Goal: Task Accomplishment & Management: Manage account settings

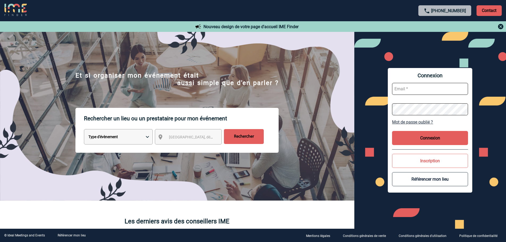
type input "[EMAIL_ADDRESS][DOMAIN_NAME]"
click at [432, 139] on button "Connexion" at bounding box center [430, 138] width 76 height 14
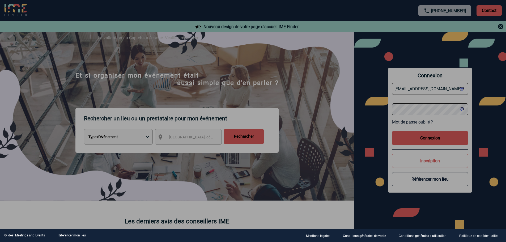
click at [416, 142] on div at bounding box center [253, 121] width 506 height 242
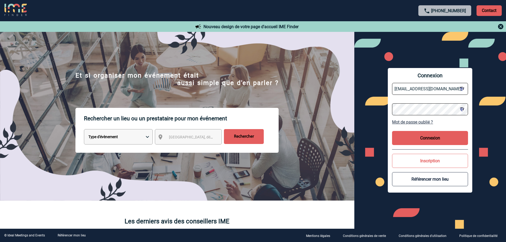
click at [441, 142] on button "Connexion" at bounding box center [430, 138] width 76 height 14
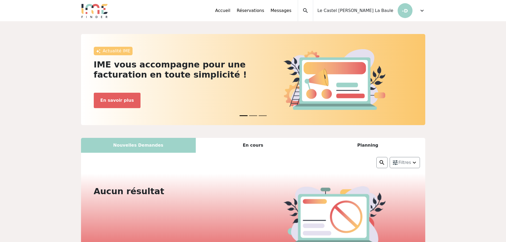
click at [420, 10] on span "expand_more" at bounding box center [422, 10] width 6 height 6
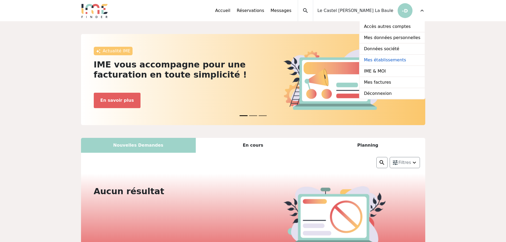
click at [395, 60] on link "Mes établissements" at bounding box center [391, 60] width 65 height 11
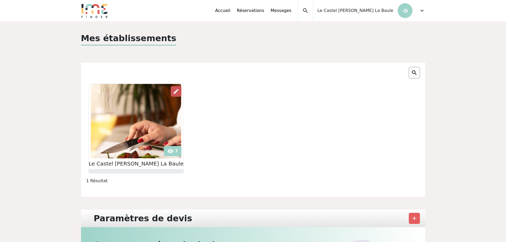
click at [174, 91] on span "edit" at bounding box center [176, 91] width 6 height 6
drag, startPoint x: 391, startPoint y: 12, endPoint x: 408, endPoint y: 11, distance: 17.1
click at [391, 12] on span "Le Castel [PERSON_NAME] La Baule" at bounding box center [355, 10] width 76 height 6
click at [420, 10] on span "expand_more" at bounding box center [422, 10] width 6 height 6
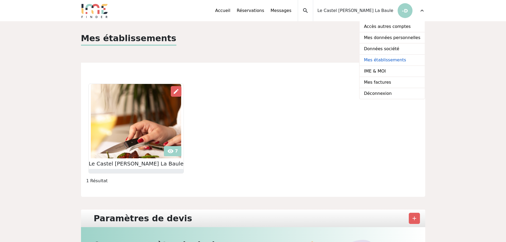
click at [390, 60] on link "Mes établissements" at bounding box center [391, 60] width 65 height 11
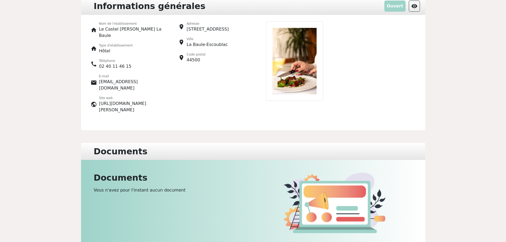
scroll to position [27, 0]
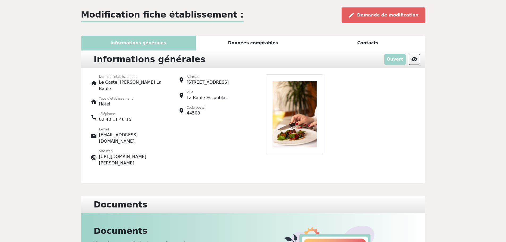
click at [246, 41] on div "Données comptables" at bounding box center [253, 43] width 115 height 15
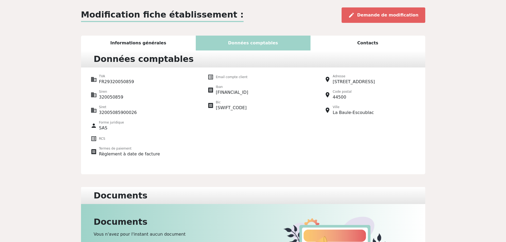
click at [358, 45] on div "Contacts" at bounding box center [367, 43] width 115 height 15
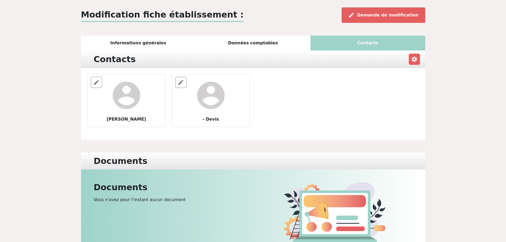
click at [165, 46] on div "Informations générales" at bounding box center [138, 43] width 115 height 15
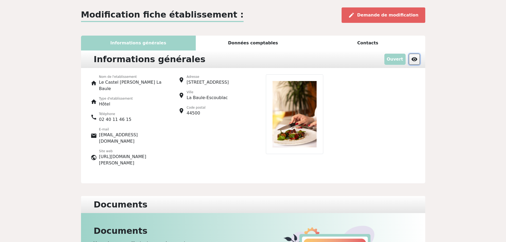
click at [413, 61] on span "visibility" at bounding box center [414, 59] width 6 height 6
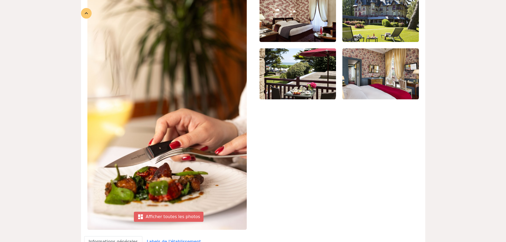
scroll to position [106, 0]
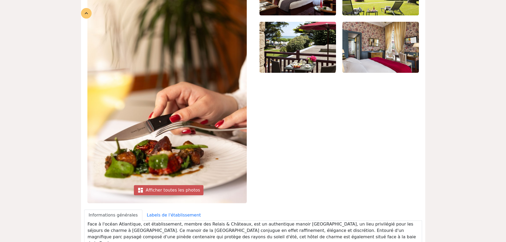
click at [171, 190] on div "dashboard Afficher toutes les photos" at bounding box center [169, 190] width 70 height 10
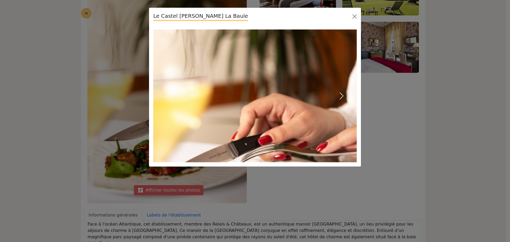
click at [337, 94] on button "Next" at bounding box center [341, 95] width 31 height 133
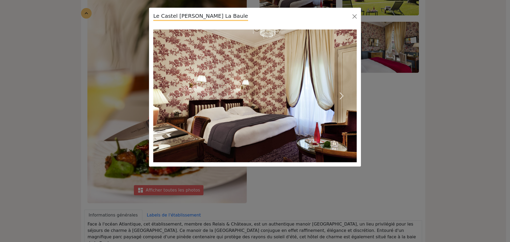
click at [338, 94] on span "button" at bounding box center [341, 96] width 8 height 8
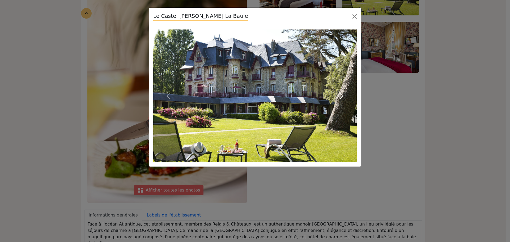
click at [338, 94] on span "button" at bounding box center [341, 96] width 8 height 8
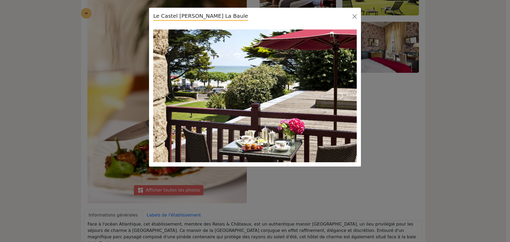
click at [338, 94] on span "button" at bounding box center [341, 96] width 8 height 8
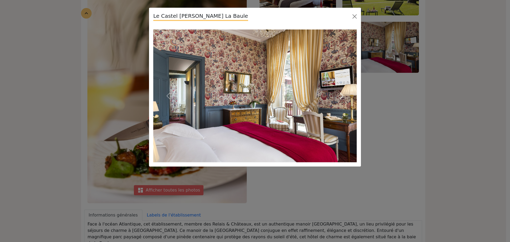
click at [338, 94] on span "button" at bounding box center [341, 96] width 8 height 8
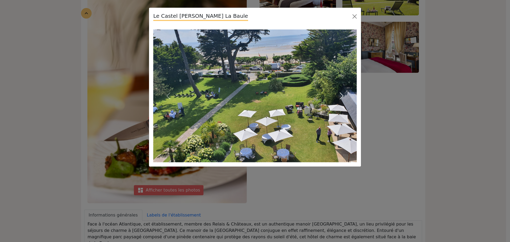
click at [338, 94] on span "button" at bounding box center [341, 96] width 8 height 8
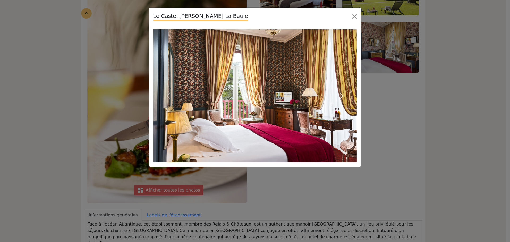
click at [338, 94] on span "button" at bounding box center [341, 96] width 8 height 8
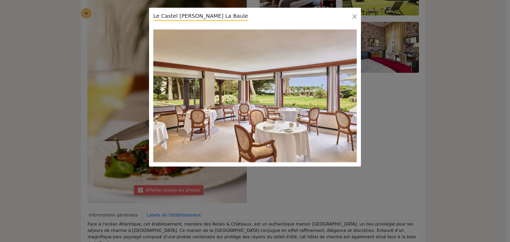
click at [338, 94] on span "button" at bounding box center [341, 96] width 8 height 8
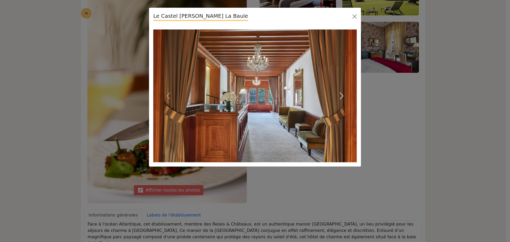
click at [338, 94] on span "button" at bounding box center [341, 96] width 8 height 8
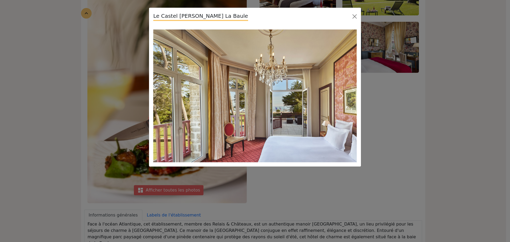
click at [338, 94] on span "button" at bounding box center [341, 96] width 8 height 8
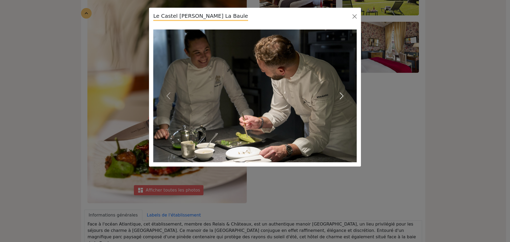
click at [338, 94] on span "button" at bounding box center [341, 96] width 8 height 8
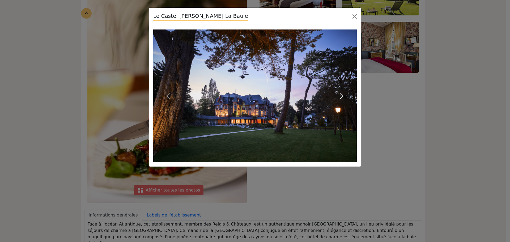
click at [338, 94] on span "button" at bounding box center [341, 96] width 8 height 8
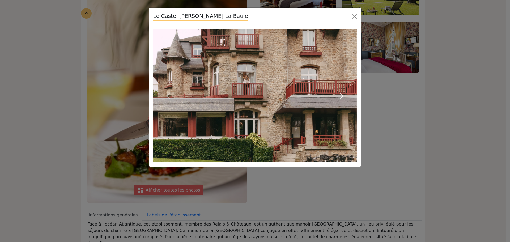
click at [338, 94] on span "button" at bounding box center [341, 96] width 8 height 8
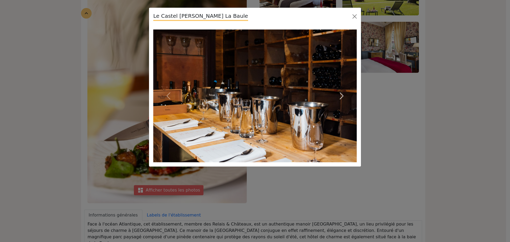
click at [338, 94] on span "button" at bounding box center [341, 96] width 8 height 8
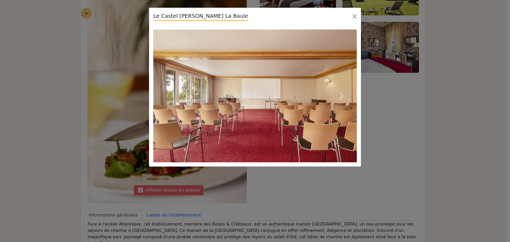
click at [338, 94] on span "button" at bounding box center [341, 96] width 8 height 8
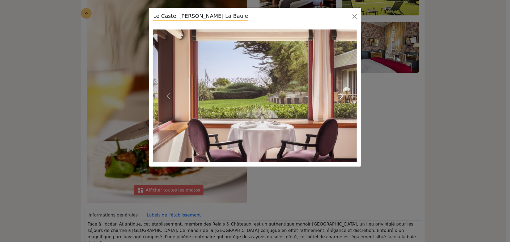
click at [338, 94] on span "button" at bounding box center [341, 96] width 8 height 8
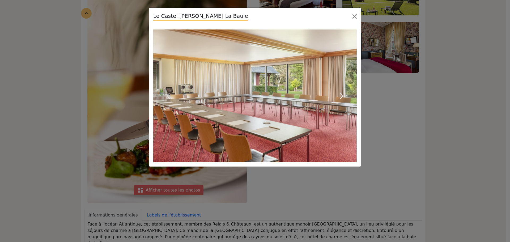
click at [338, 94] on span "button" at bounding box center [341, 96] width 8 height 8
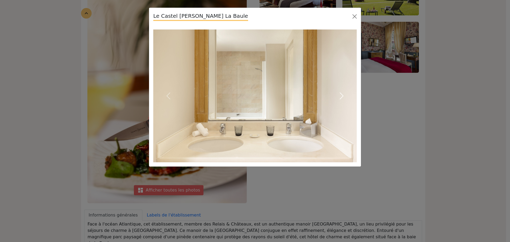
click at [338, 94] on span "button" at bounding box center [341, 96] width 8 height 8
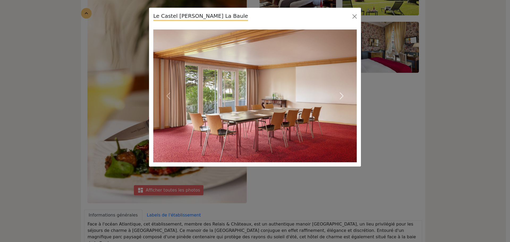
click at [338, 94] on span "button" at bounding box center [341, 96] width 8 height 8
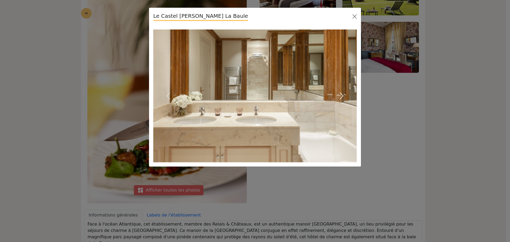
click at [338, 94] on span "button" at bounding box center [341, 96] width 8 height 8
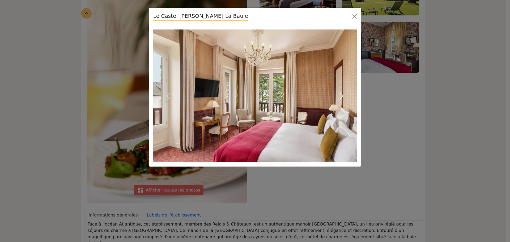
click at [338, 94] on span "button" at bounding box center [341, 96] width 8 height 8
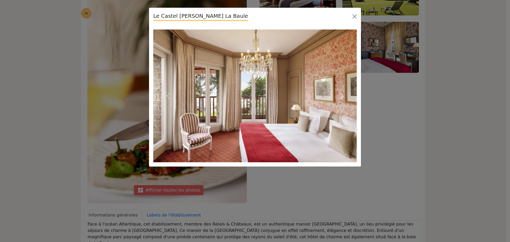
click at [338, 94] on span "button" at bounding box center [341, 96] width 8 height 8
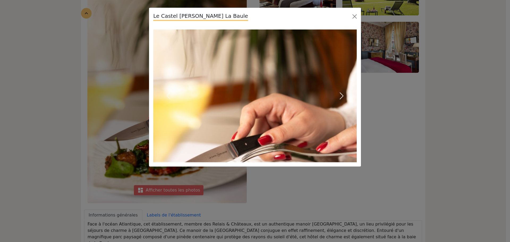
click at [338, 94] on span "button" at bounding box center [341, 96] width 8 height 8
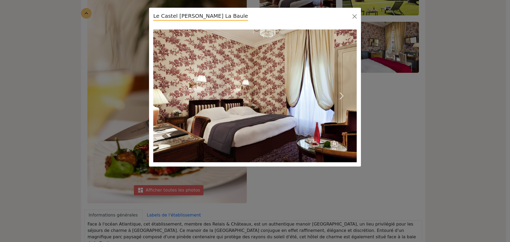
click at [338, 94] on span "button" at bounding box center [341, 96] width 8 height 8
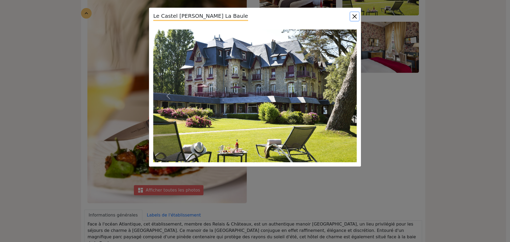
click at [356, 19] on button "Close" at bounding box center [354, 16] width 8 height 8
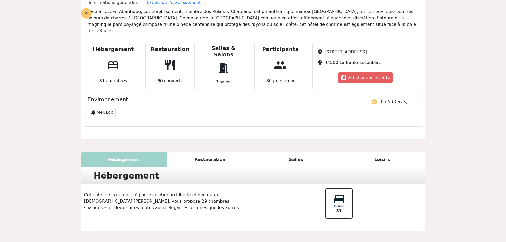
scroll to position [133, 0]
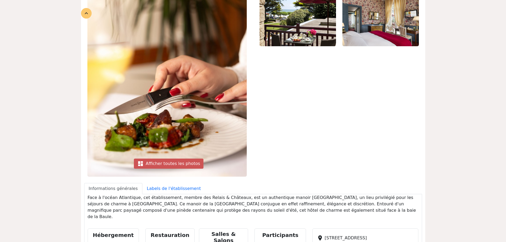
click at [184, 161] on div "dashboard Afficher toutes les photos" at bounding box center [169, 163] width 70 height 10
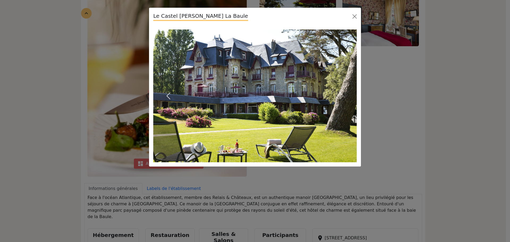
click at [169, 93] on span "button" at bounding box center [168, 96] width 8 height 8
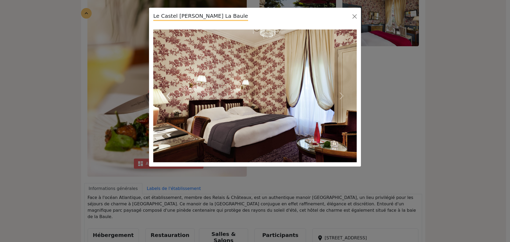
click at [169, 93] on span "button" at bounding box center [168, 96] width 8 height 8
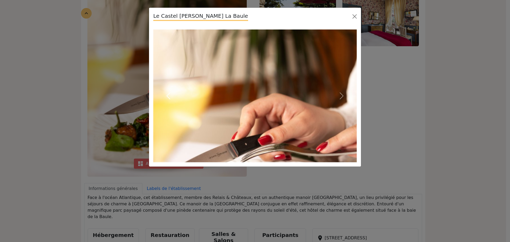
click at [169, 93] on span "button" at bounding box center [168, 96] width 8 height 8
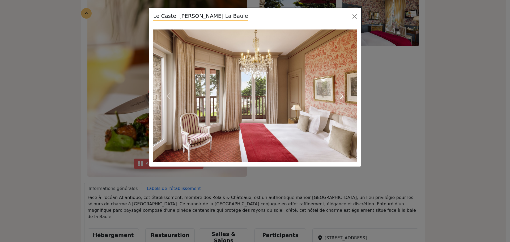
click at [344, 94] on span "button" at bounding box center [341, 96] width 8 height 8
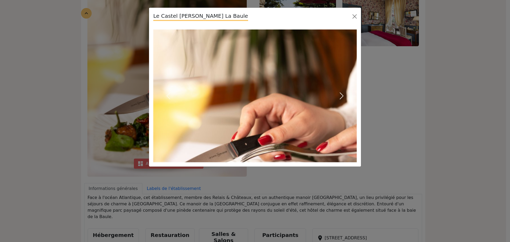
click at [344, 94] on span "button" at bounding box center [341, 96] width 8 height 8
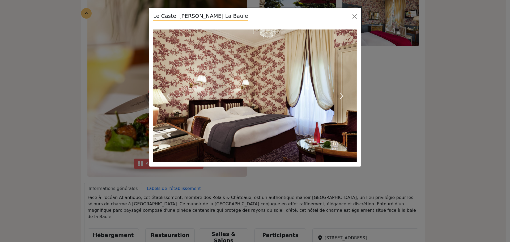
click at [344, 94] on span "button" at bounding box center [341, 96] width 8 height 8
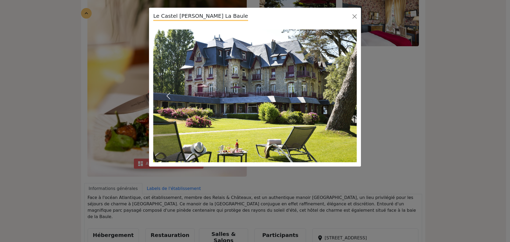
click at [166, 97] on span "button" at bounding box center [168, 96] width 8 height 8
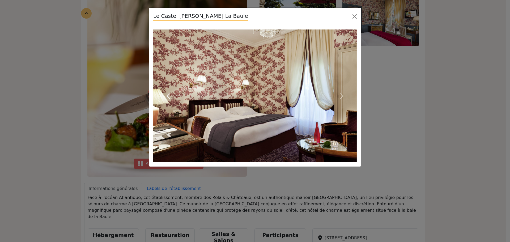
click at [166, 97] on span "button" at bounding box center [168, 96] width 8 height 8
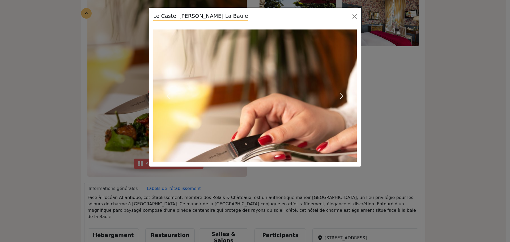
click at [347, 98] on button "Next" at bounding box center [341, 95] width 31 height 133
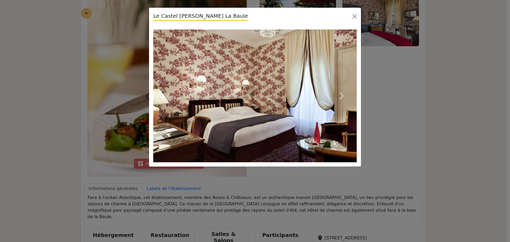
click at [344, 94] on span "button" at bounding box center [341, 96] width 8 height 8
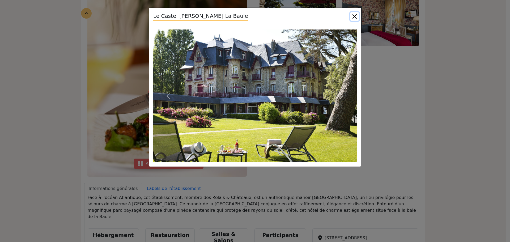
click at [357, 16] on button "Close" at bounding box center [354, 16] width 8 height 8
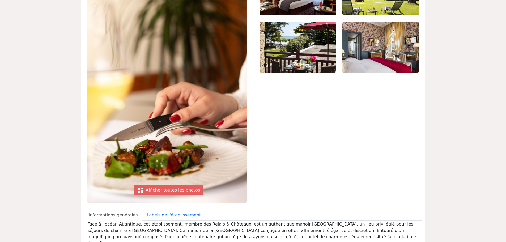
scroll to position [0, 0]
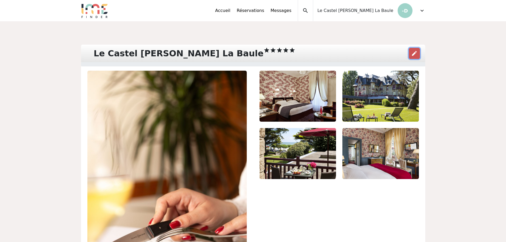
click at [417, 51] on span "edit" at bounding box center [414, 53] width 6 height 6
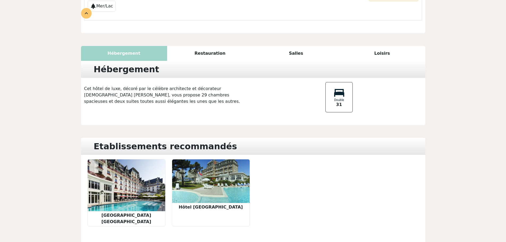
scroll to position [439, 0]
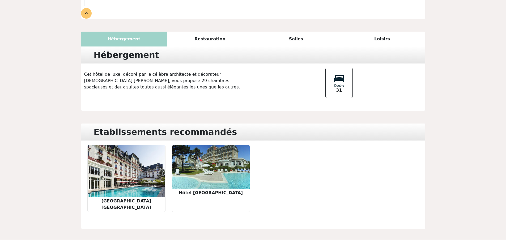
click at [215, 176] on div "Hôtel [GEOGRAPHIC_DATA]" at bounding box center [211, 178] width 78 height 67
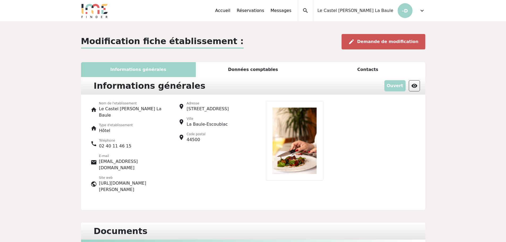
click at [395, 43] on span "Demande de modification" at bounding box center [387, 41] width 61 height 5
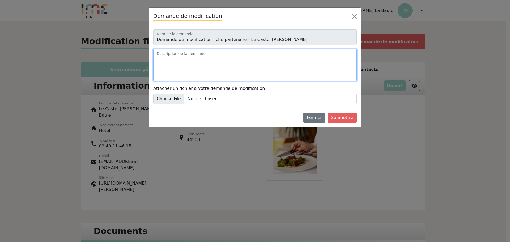
click at [209, 60] on textarea "Description de la demande" at bounding box center [254, 65] width 203 height 32
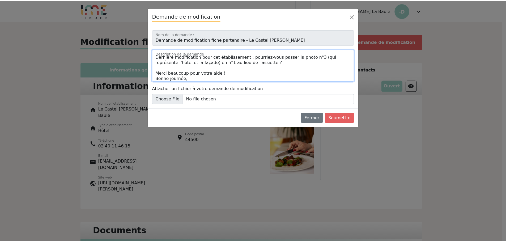
scroll to position [18, 0]
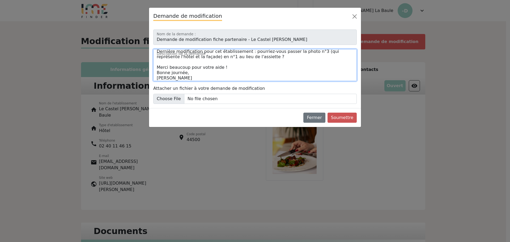
type textarea "Bonjour, Dernière modification pour cet établissement : pourriez-vous passer la…"
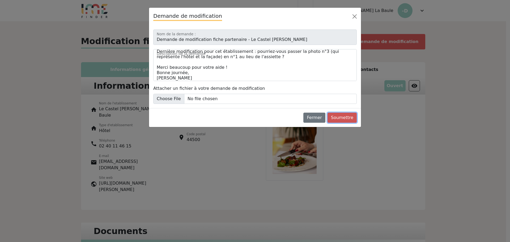
click at [338, 117] on button "Soumettre" at bounding box center [341, 118] width 29 height 10
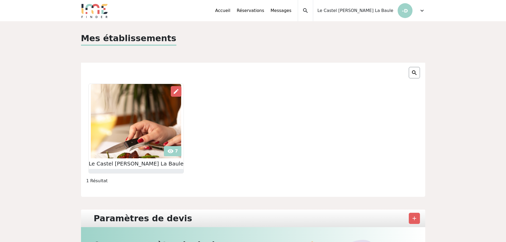
click at [419, 8] on span "expand_more" at bounding box center [422, 10] width 6 height 6
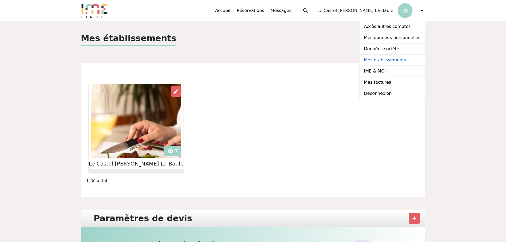
click at [393, 62] on link "Mes établissements" at bounding box center [391, 60] width 65 height 11
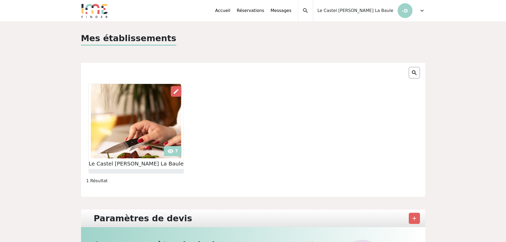
click at [422, 10] on span "expand_more" at bounding box center [422, 10] width 6 height 6
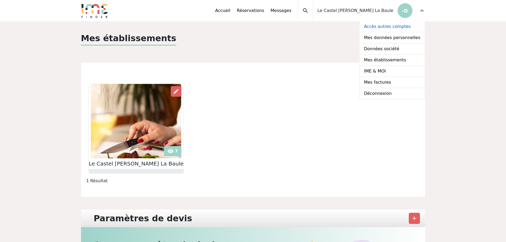
click at [386, 25] on link "Accès autres comptes" at bounding box center [391, 26] width 65 height 11
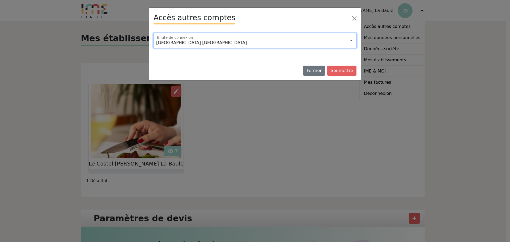
drag, startPoint x: 254, startPoint y: 42, endPoint x: 249, endPoint y: 44, distance: 5.7
click at [254, 42] on select "Hôtel Hermitage Barrière La Baule Hôtel Le Royal Barrière La Baule" at bounding box center [254, 40] width 203 height 15
select select "101708"
click at [153, 33] on select "Hôtel Hermitage Barrière La Baule Hôtel Le Royal Barrière La Baule" at bounding box center [254, 40] width 203 height 15
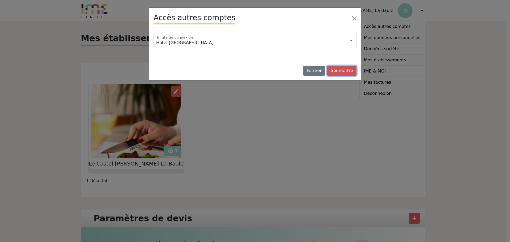
click at [347, 70] on button "Soumettre" at bounding box center [341, 71] width 29 height 10
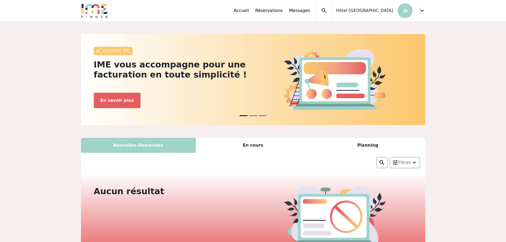
click at [420, 10] on span "expand_more" at bounding box center [422, 10] width 6 height 6
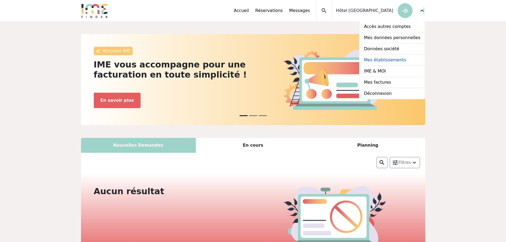
click at [381, 59] on link "Mes établissements" at bounding box center [391, 60] width 65 height 11
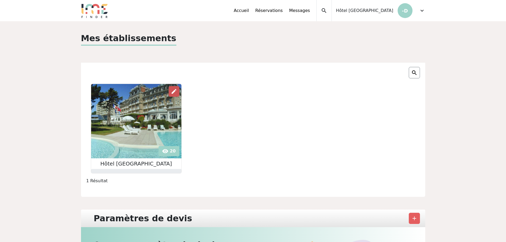
click at [177, 90] on div "edit" at bounding box center [174, 91] width 11 height 11
click at [421, 11] on span "expand_more" at bounding box center [422, 10] width 6 height 6
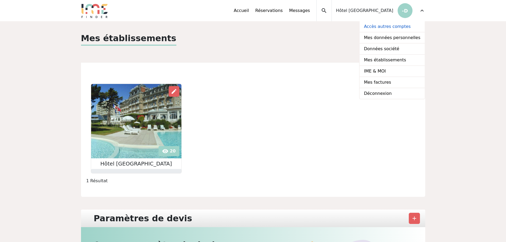
click at [384, 26] on link "Accès autres comptes" at bounding box center [391, 26] width 65 height 11
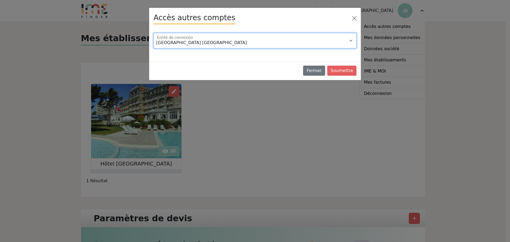
click at [206, 42] on select "Hôtel Hermitage Barrière La Baule Le Castel Marie Louise Barrière La Baule" at bounding box center [254, 40] width 203 height 15
click at [153, 33] on select "Hôtel Hermitage Barrière La Baule Le Castel Marie Louise Barrière La Baule" at bounding box center [254, 40] width 203 height 15
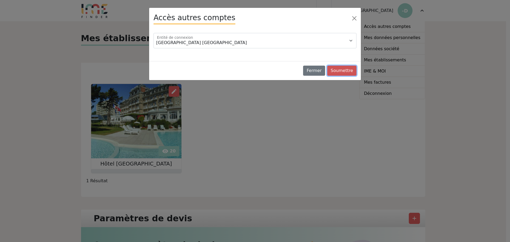
click at [342, 71] on button "Soumettre" at bounding box center [341, 71] width 29 height 10
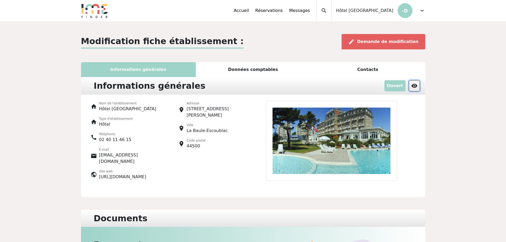
click at [412, 85] on span "visibility" at bounding box center [414, 86] width 6 height 6
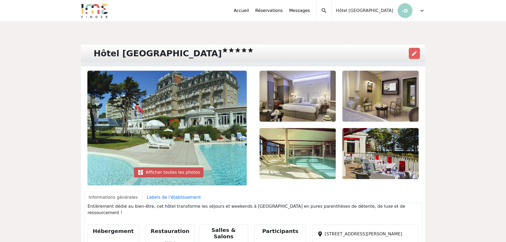
click at [187, 175] on div "dashboard Afficher toutes les photos" at bounding box center [169, 172] width 70 height 10
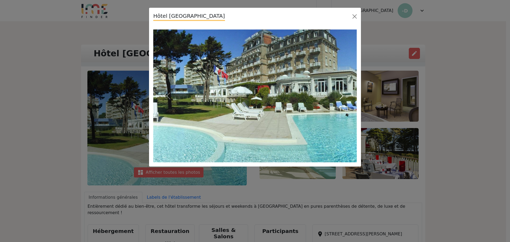
click at [346, 95] on button "Next" at bounding box center [341, 95] width 31 height 133
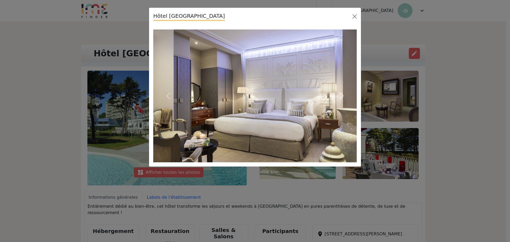
click at [346, 95] on button "Next" at bounding box center [341, 95] width 31 height 133
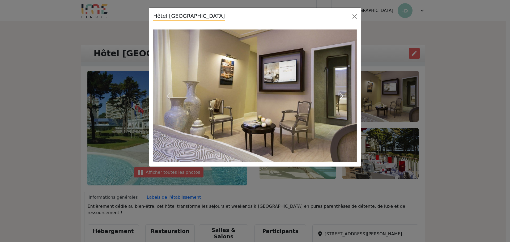
click at [346, 95] on button "Next" at bounding box center [341, 95] width 31 height 133
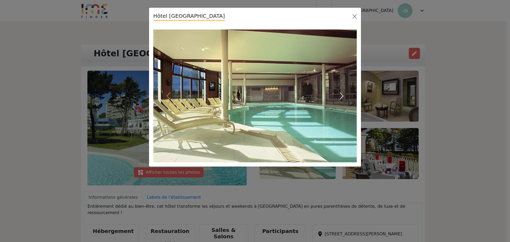
click at [346, 95] on button "Next" at bounding box center [341, 95] width 31 height 133
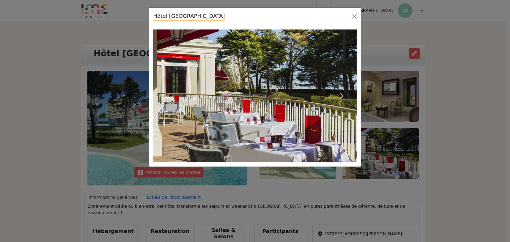
click at [346, 95] on button "Next" at bounding box center [341, 95] width 31 height 133
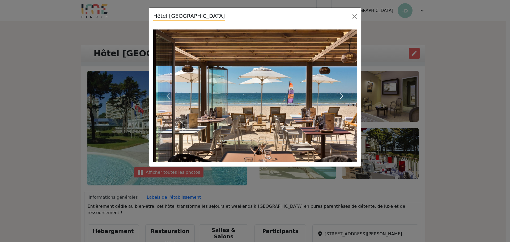
click at [346, 95] on button "Next" at bounding box center [341, 95] width 31 height 133
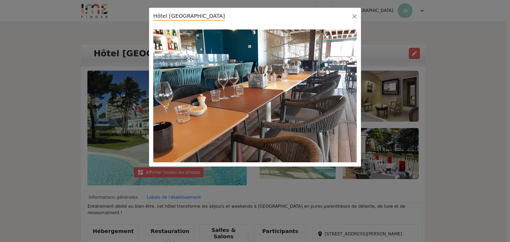
click at [346, 95] on button "Next" at bounding box center [341, 95] width 31 height 133
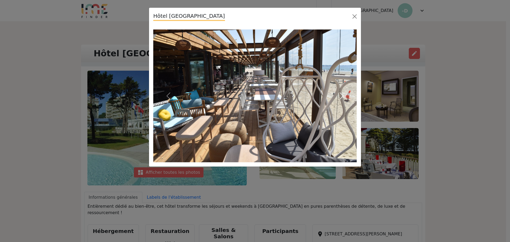
click at [346, 95] on button "Next" at bounding box center [341, 95] width 31 height 133
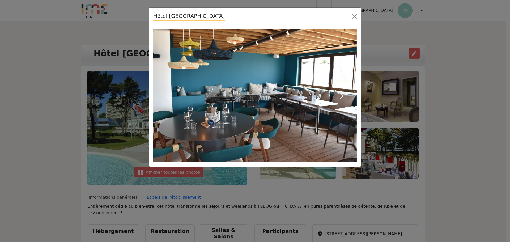
click at [344, 95] on span "button" at bounding box center [341, 96] width 8 height 8
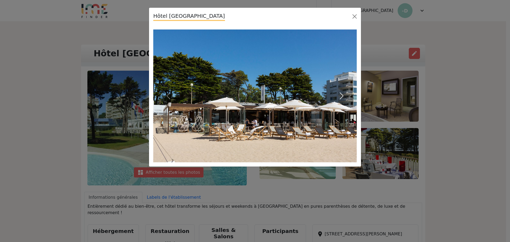
click at [340, 96] on span "button" at bounding box center [341, 96] width 8 height 8
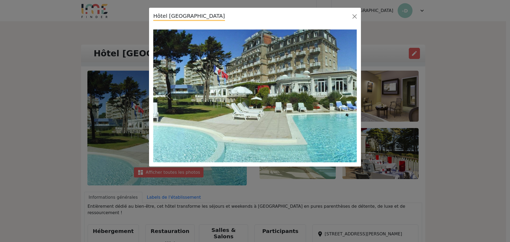
click at [340, 96] on span "button" at bounding box center [341, 96] width 8 height 8
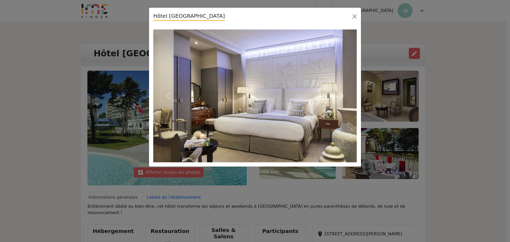
click at [340, 96] on span "button" at bounding box center [341, 96] width 8 height 8
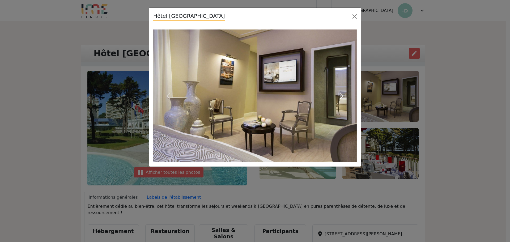
click at [340, 96] on span "button" at bounding box center [341, 96] width 8 height 8
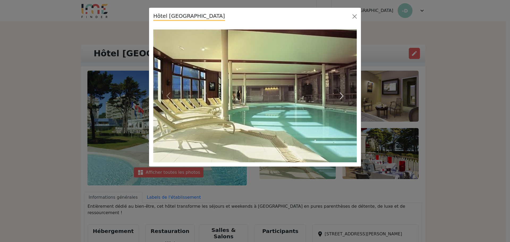
click at [340, 96] on span "button" at bounding box center [341, 96] width 8 height 8
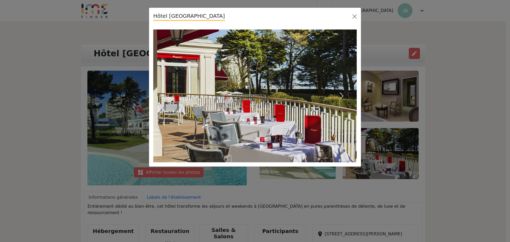
click at [340, 96] on span "button" at bounding box center [341, 96] width 8 height 8
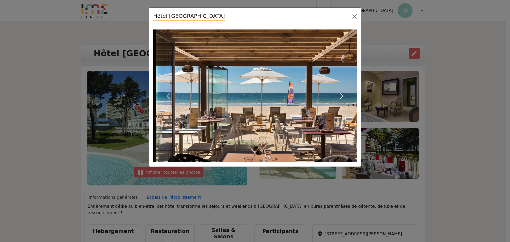
click at [340, 96] on span "button" at bounding box center [341, 96] width 8 height 8
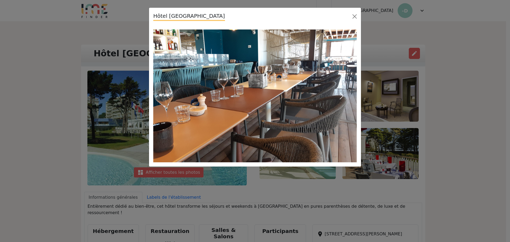
click at [340, 96] on span "button" at bounding box center [341, 96] width 8 height 8
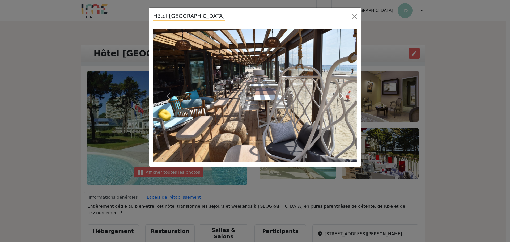
click at [340, 96] on span "button" at bounding box center [341, 96] width 8 height 8
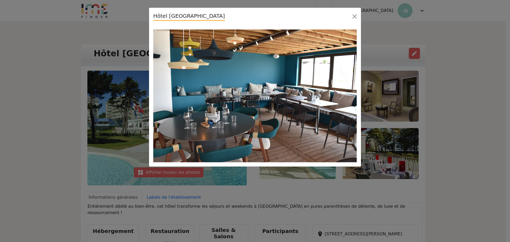
click at [352, 11] on div "Hôtel Le Royal Barrière La Baule" at bounding box center [255, 17] width 212 height 18
drag, startPoint x: 352, startPoint y: 16, endPoint x: 317, endPoint y: 61, distance: 57.0
click at [352, 16] on button "Close" at bounding box center [354, 16] width 8 height 8
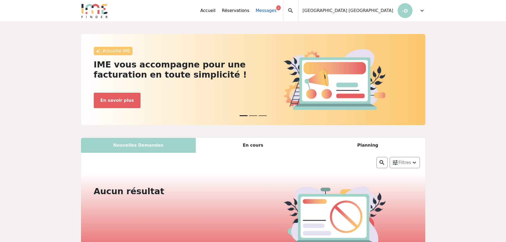
click at [276, 9] on link "Messages 2" at bounding box center [266, 10] width 21 height 6
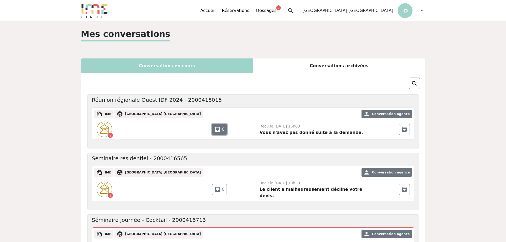
click at [216, 130] on span "inbox" at bounding box center [217, 129] width 6 height 6
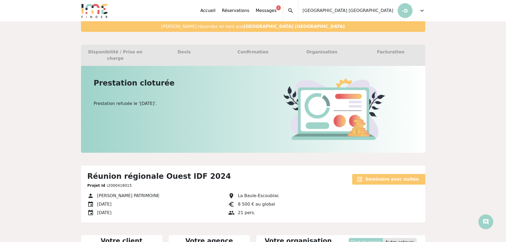
scroll to position [111, 0]
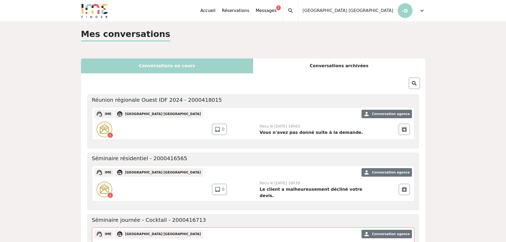
scroll to position [53, 0]
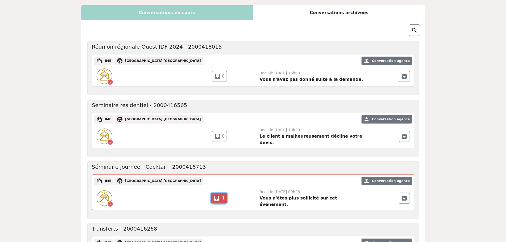
click at [222, 193] on link "inbox 1" at bounding box center [219, 198] width 16 height 11
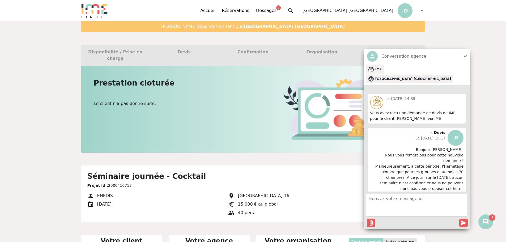
scroll to position [379, 0]
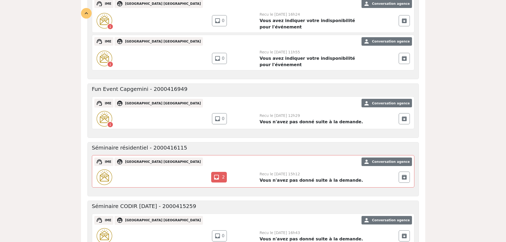
scroll to position [345, 0]
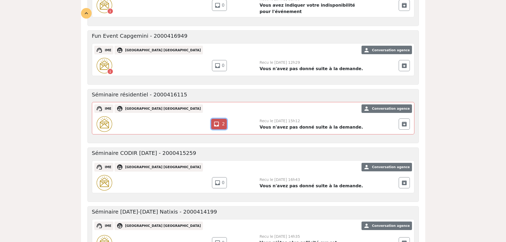
click at [224, 121] on span "2" at bounding box center [223, 123] width 3 height 5
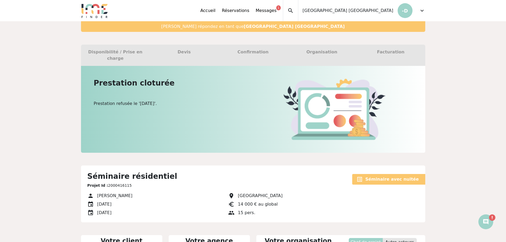
scroll to position [111, 0]
click at [421, 12] on span "expand_more" at bounding box center [422, 10] width 6 height 6
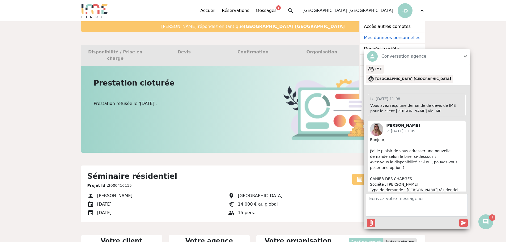
scroll to position [402, 0]
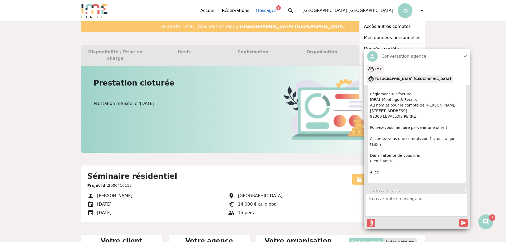
click at [276, 12] on link "Messages 1" at bounding box center [266, 10] width 21 height 6
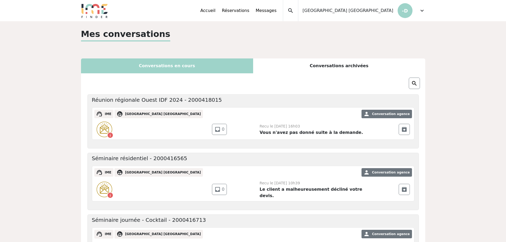
click at [420, 9] on span "expand_more" at bounding box center [422, 10] width 6 height 6
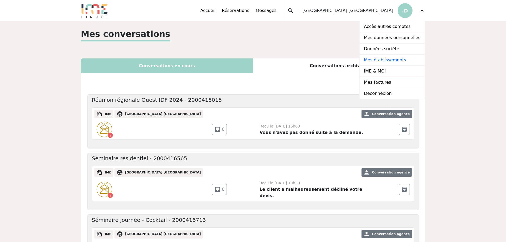
click at [379, 60] on link "Mes établissements" at bounding box center [391, 60] width 65 height 11
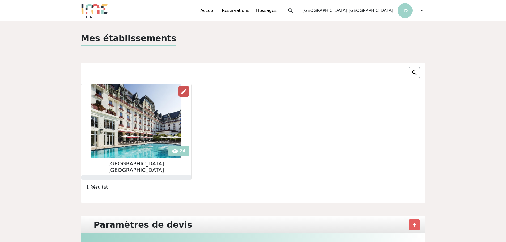
click at [180, 91] on span "edit" at bounding box center [183, 91] width 6 height 6
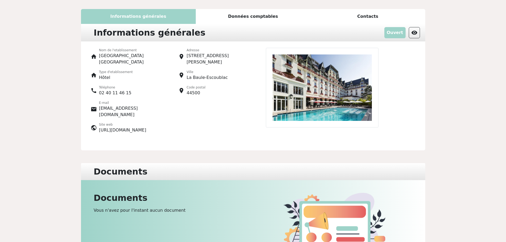
scroll to position [27, 0]
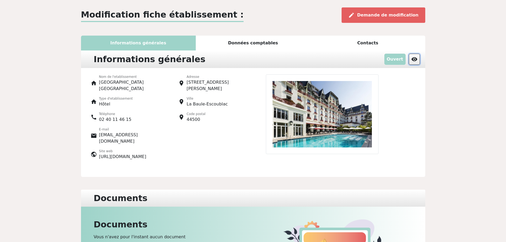
click at [410, 59] on button "visibility" at bounding box center [413, 59] width 11 height 11
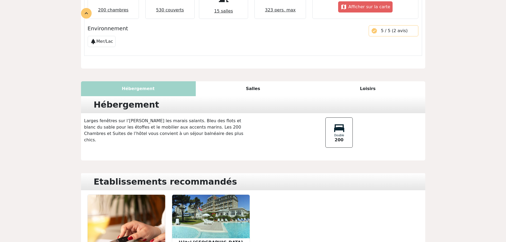
scroll to position [239, 0]
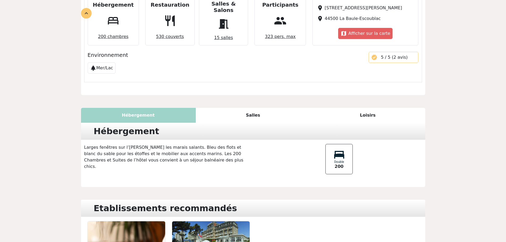
click at [252, 108] on div "Salles" at bounding box center [253, 115] width 115 height 15
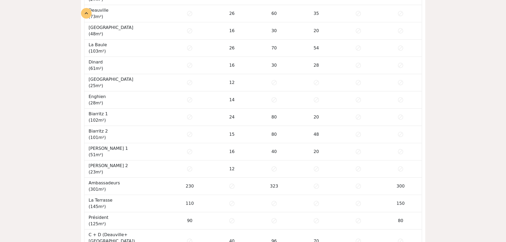
scroll to position [478, 0]
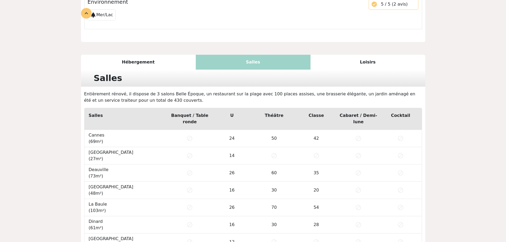
click at [364, 55] on div "Loisirs" at bounding box center [367, 62] width 115 height 15
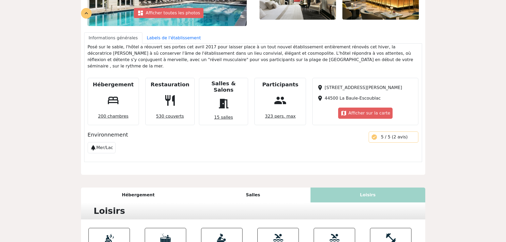
scroll to position [133, 0]
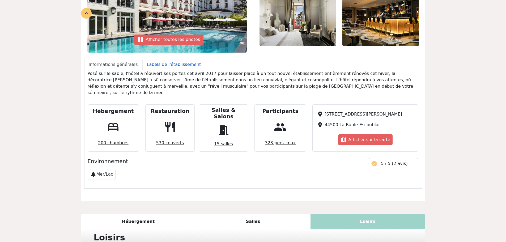
click at [169, 65] on link "Labels de l'établissement" at bounding box center [173, 64] width 63 height 11
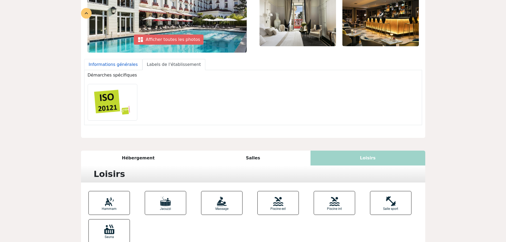
click at [116, 67] on link "Informations générales" at bounding box center [113, 64] width 58 height 11
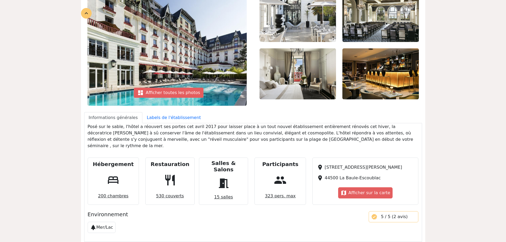
scroll to position [0, 0]
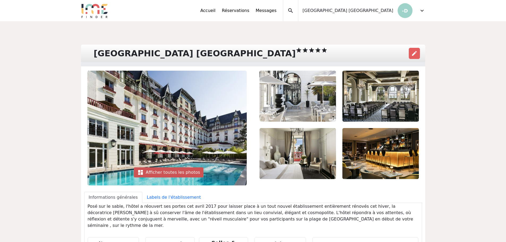
click at [183, 173] on div "dashboard Afficher toutes les photos" at bounding box center [169, 172] width 70 height 10
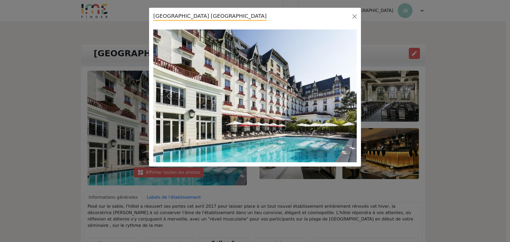
click at [340, 91] on button "Next" at bounding box center [341, 95] width 31 height 133
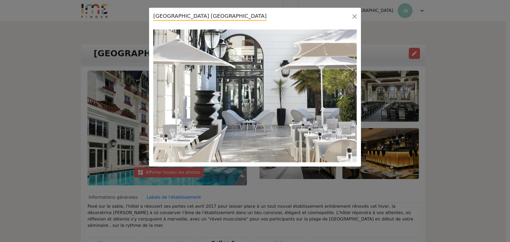
click at [340, 91] on button "Next" at bounding box center [341, 95] width 31 height 133
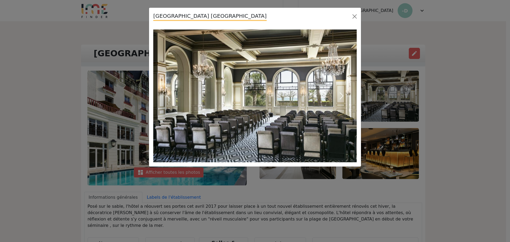
click at [340, 91] on button "Next" at bounding box center [341, 95] width 31 height 133
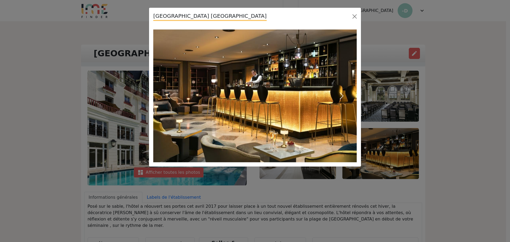
click at [340, 91] on button "Next" at bounding box center [341, 95] width 31 height 133
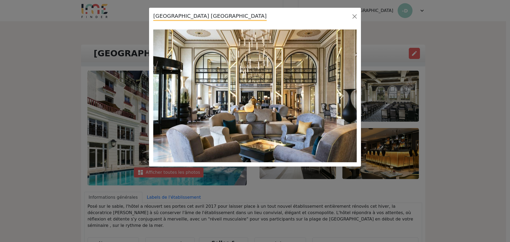
click at [340, 91] on button "Next" at bounding box center [341, 95] width 31 height 133
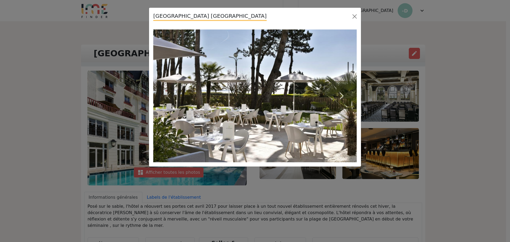
click at [340, 91] on button "Next" at bounding box center [341, 95] width 31 height 133
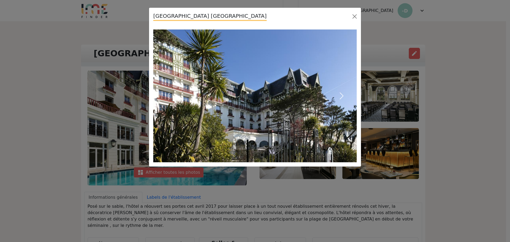
click at [340, 91] on button "Next" at bounding box center [341, 95] width 31 height 133
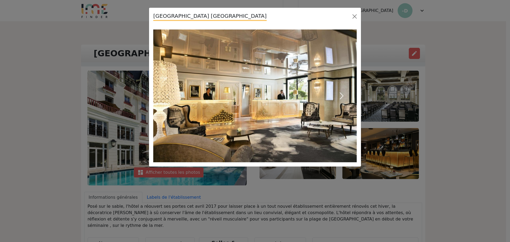
click at [340, 91] on button "Next" at bounding box center [341, 95] width 31 height 133
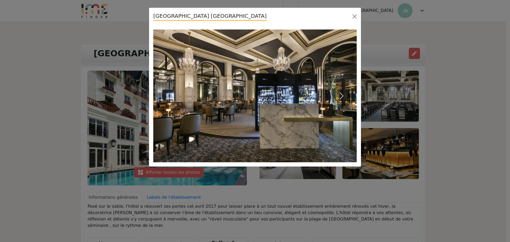
click at [342, 95] on span "button" at bounding box center [341, 96] width 8 height 8
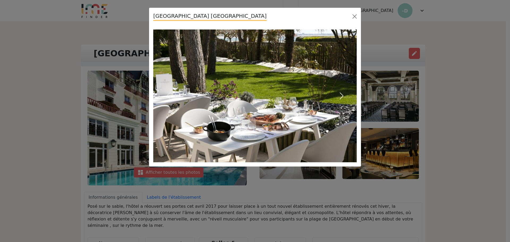
click at [342, 95] on span "button" at bounding box center [341, 96] width 8 height 8
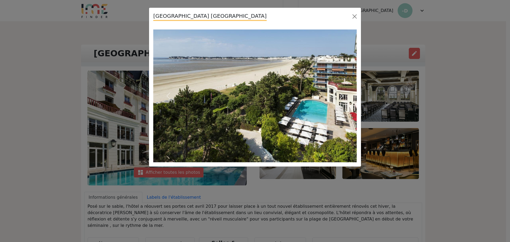
click at [342, 95] on span "button" at bounding box center [341, 96] width 8 height 8
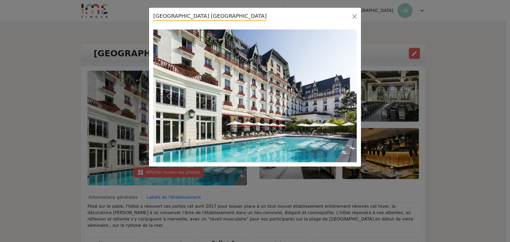
click at [342, 95] on span "button" at bounding box center [341, 96] width 8 height 8
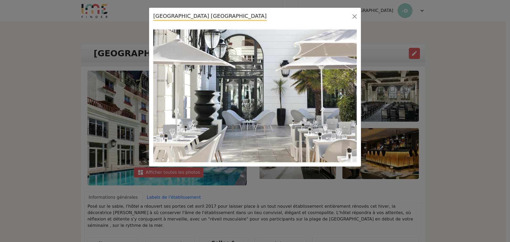
click at [342, 95] on span "button" at bounding box center [341, 96] width 8 height 8
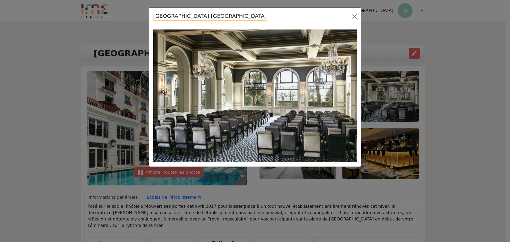
click at [342, 95] on span "button" at bounding box center [341, 96] width 8 height 8
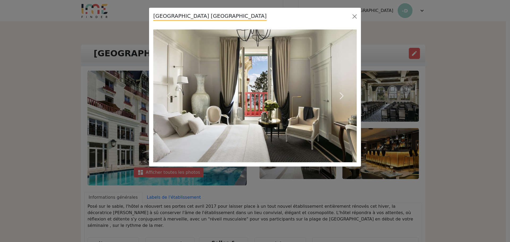
click at [342, 95] on span "button" at bounding box center [341, 96] width 8 height 8
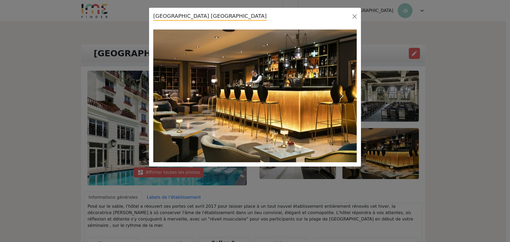
click at [342, 95] on span "button" at bounding box center [341, 96] width 8 height 8
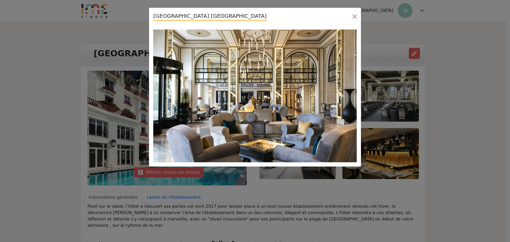
click at [342, 95] on span "button" at bounding box center [341, 96] width 8 height 8
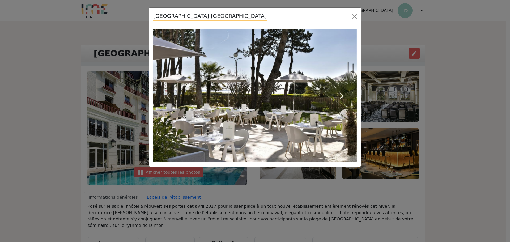
click at [342, 95] on span "button" at bounding box center [341, 96] width 8 height 8
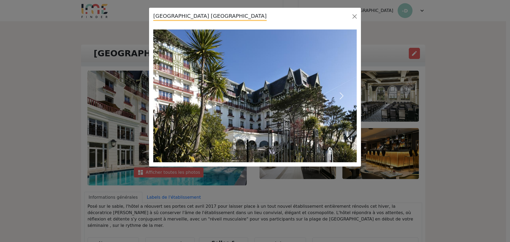
click at [342, 95] on span "button" at bounding box center [341, 96] width 8 height 8
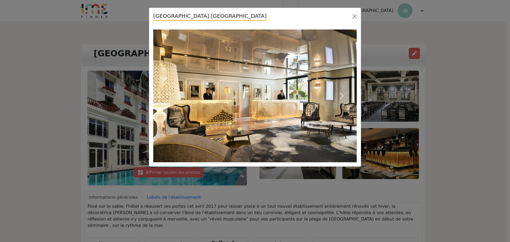
click at [342, 95] on span "button" at bounding box center [341, 96] width 8 height 8
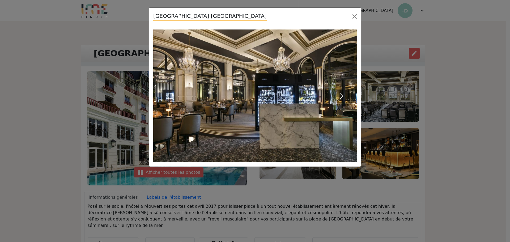
click at [342, 95] on span "button" at bounding box center [341, 96] width 8 height 8
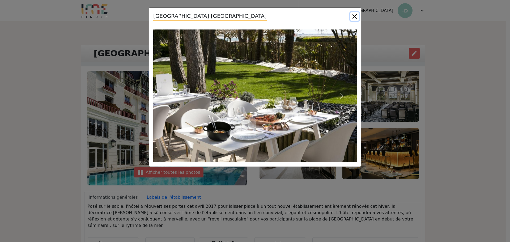
click at [356, 19] on button "Close" at bounding box center [354, 16] width 8 height 8
